Goal: Information Seeking & Learning: Learn about a topic

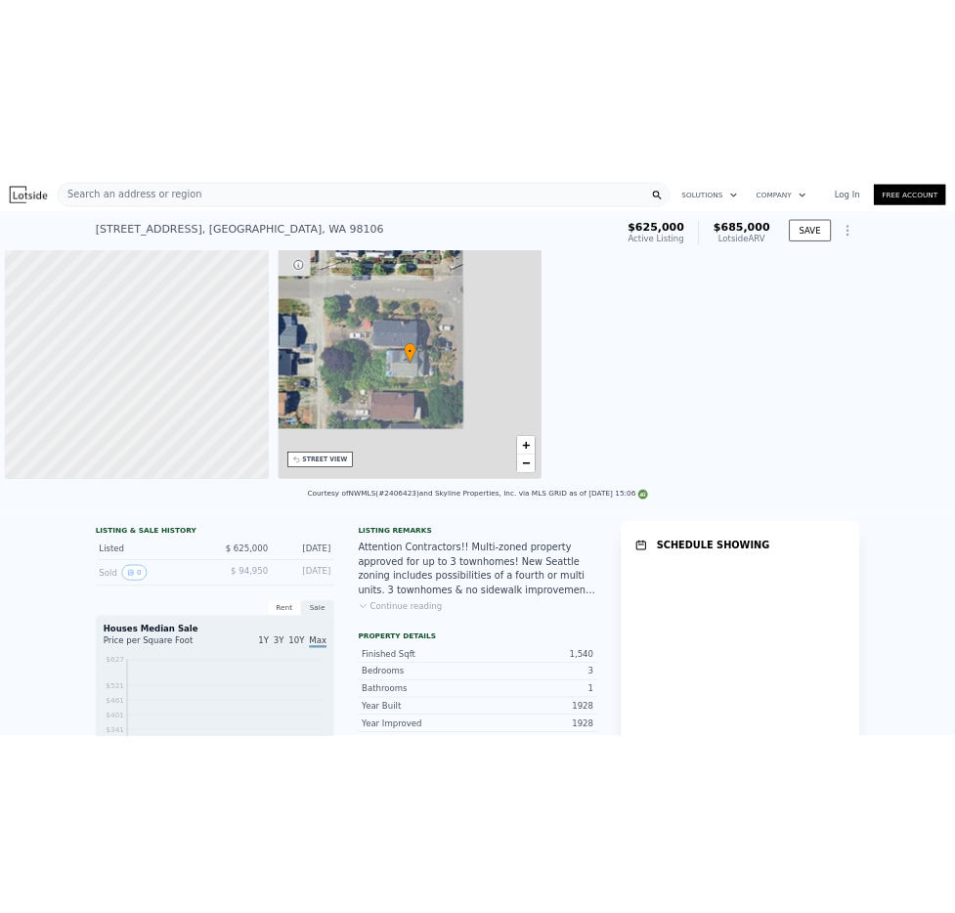
scroll to position [0, 8]
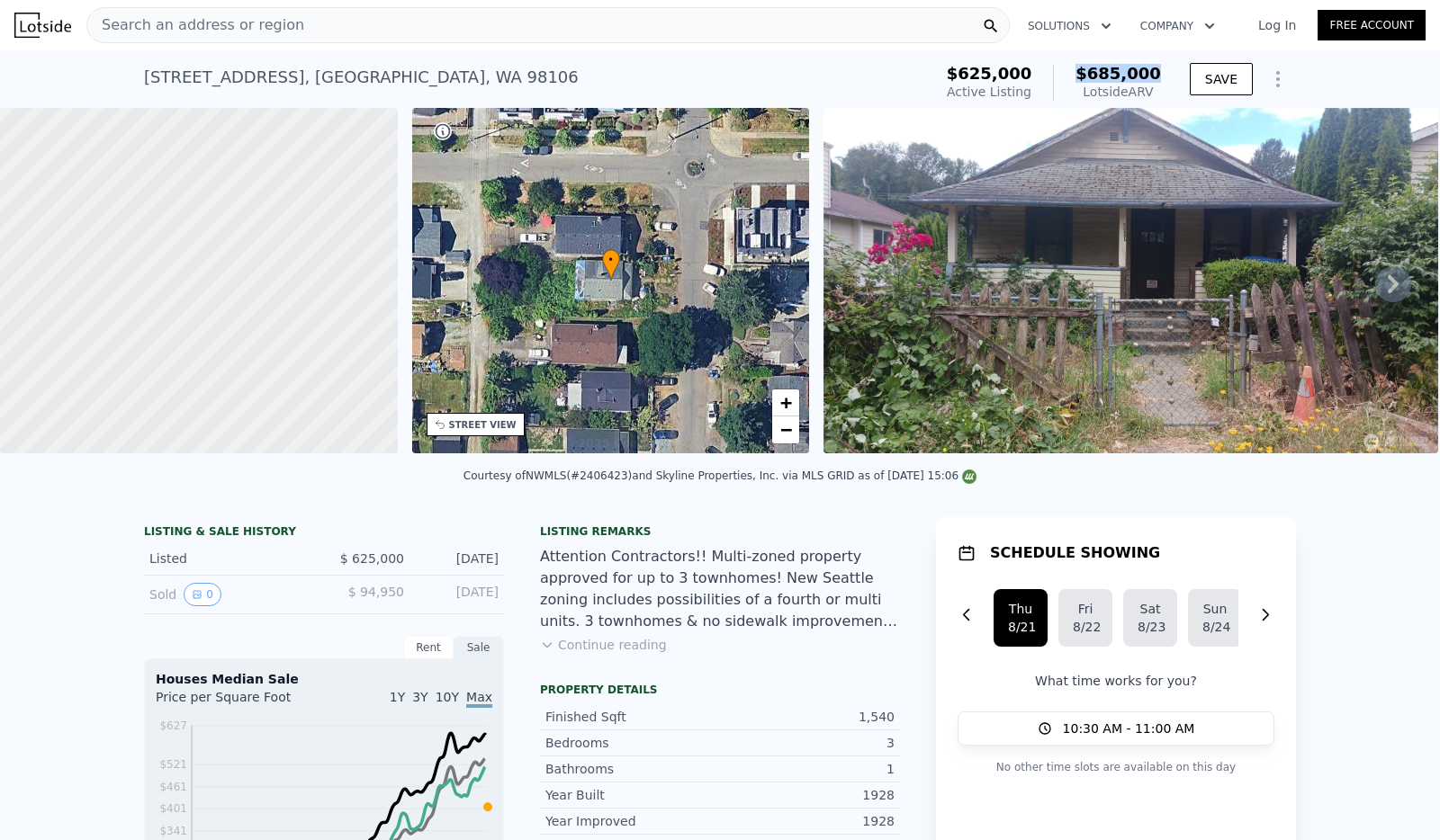
drag, startPoint x: 1164, startPoint y: 66, endPoint x: 1066, endPoint y: 67, distance: 98.0
click at [1066, 67] on div "$625,000 Active Listing $685,000 Lotside ARV" at bounding box center [1054, 83] width 228 height 51
copy span "$685,000"
click at [490, 429] on div "STREET VIEW" at bounding box center [482, 425] width 67 height 14
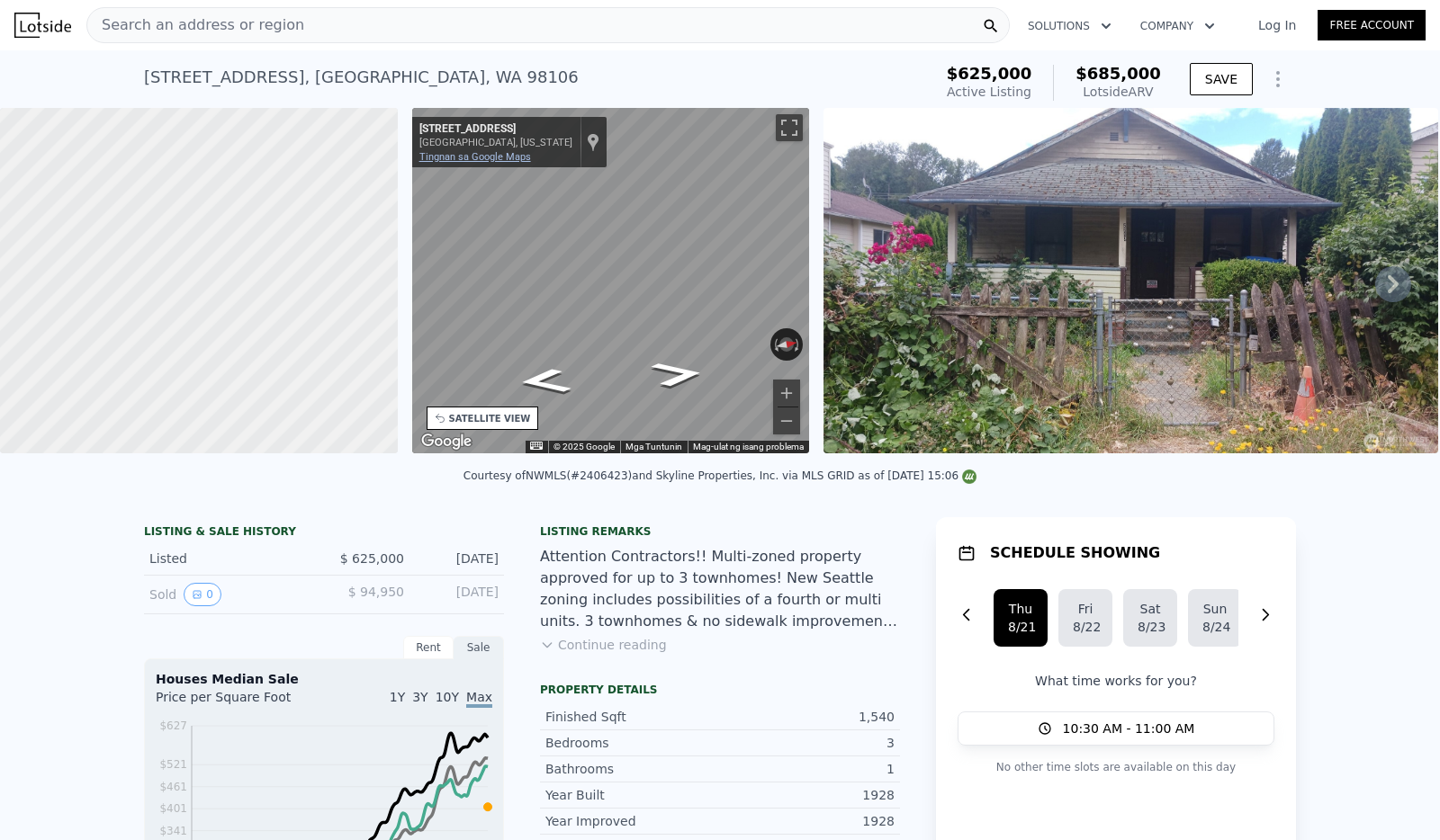
click at [472, 160] on link "Tingnan sa Google Maps" at bounding box center [475, 156] width 111 height 12
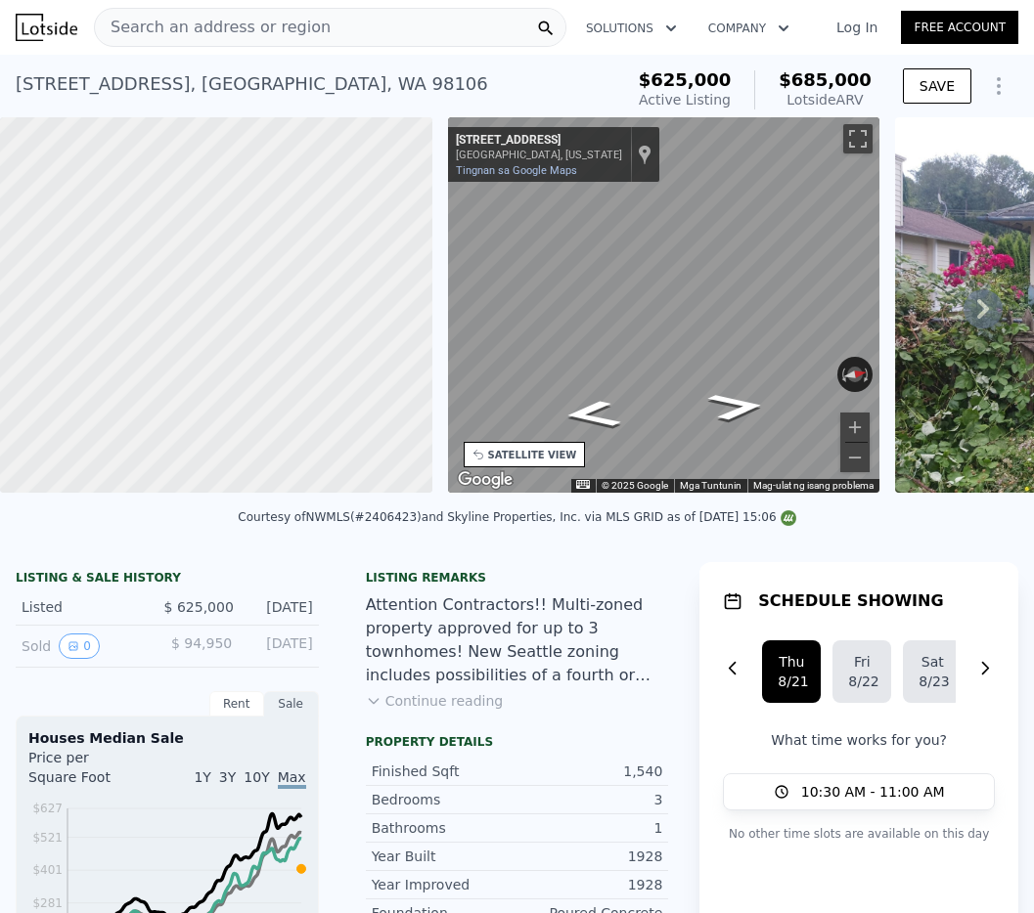
click at [325, 26] on div "Search an address or region" at bounding box center [330, 27] width 472 height 39
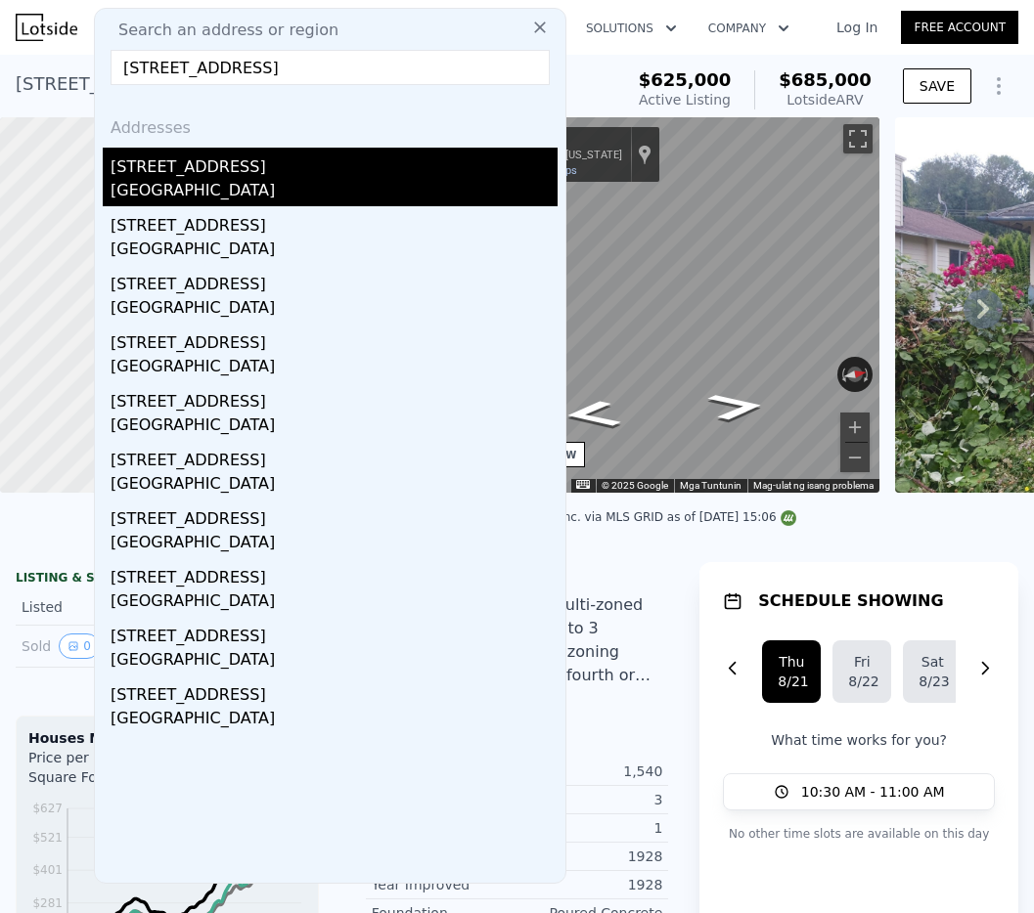
type input "[STREET_ADDRESS]"
click at [265, 163] on div "[STREET_ADDRESS]" at bounding box center [333, 163] width 447 height 31
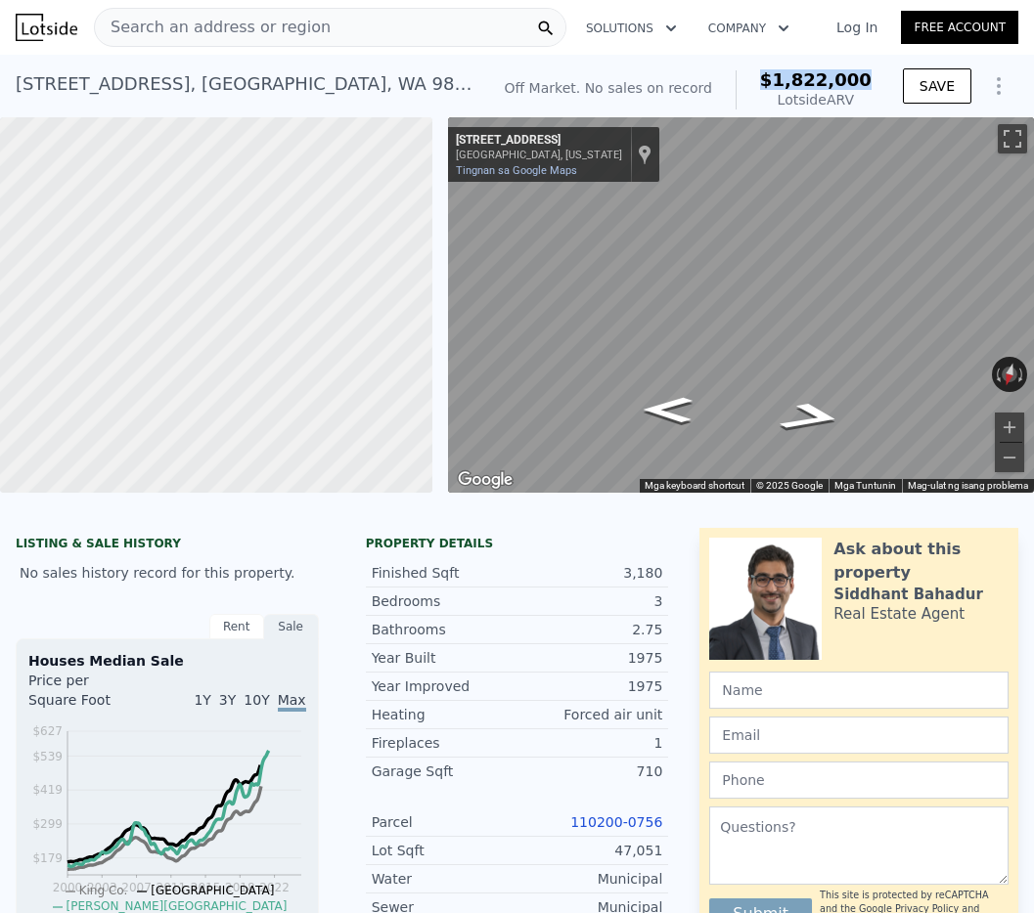
drag, startPoint x: 786, startPoint y: 83, endPoint x: 763, endPoint y: 84, distance: 23.5
click at [763, 84] on div "$1,822,000 Lotside ARV" at bounding box center [803, 89] width 136 height 39
copy span "$1,822,000"
